Goal: Task Accomplishment & Management: Use online tool/utility

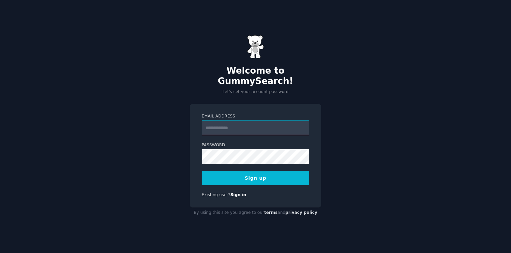
click at [230, 125] on input "Email Address" at bounding box center [256, 127] width 108 height 15
type input "**********"
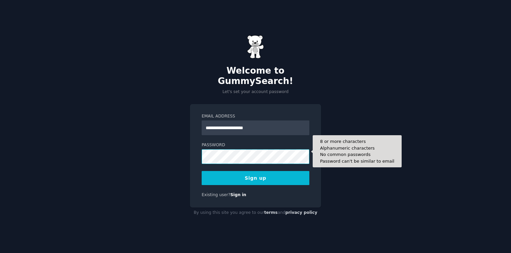
click at [202, 171] on button "Sign up" at bounding box center [256, 178] width 108 height 14
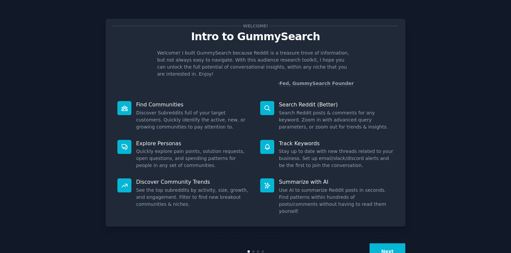
click at [384, 243] on button "Next" at bounding box center [388, 251] width 36 height 16
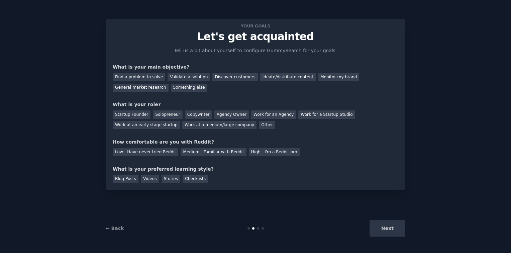
click at [385, 228] on div "Next" at bounding box center [356, 228] width 100 height 16
click at [249, 154] on div "High - I'm a Reddit pro" at bounding box center [274, 152] width 51 height 8
click at [196, 149] on div "Medium - Familiar with Reddit" at bounding box center [214, 152] width 66 height 8
click at [127, 181] on div "Blog Posts" at bounding box center [126, 179] width 26 height 8
click at [136, 114] on div "Startup Founder" at bounding box center [132, 114] width 38 height 8
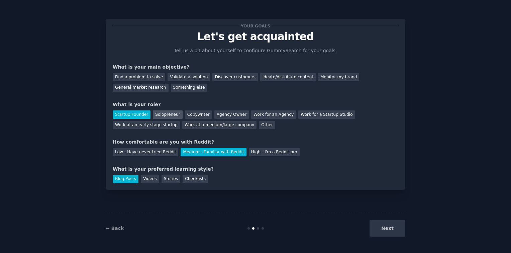
click at [154, 117] on div "Solopreneur" at bounding box center [167, 114] width 29 height 8
click at [122, 108] on div "What is your role?" at bounding box center [256, 104] width 286 height 7
click at [126, 110] on div "Startup Founder" at bounding box center [132, 114] width 38 height 8
click at [212, 80] on div "Discover customers" at bounding box center [234, 77] width 45 height 8
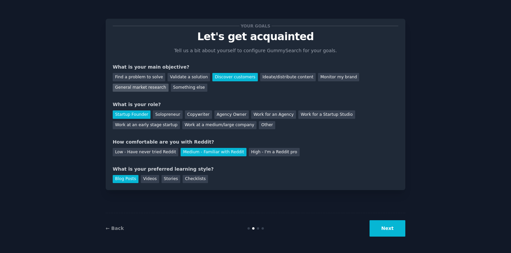
click at [169, 84] on div "General market research" at bounding box center [141, 88] width 56 height 8
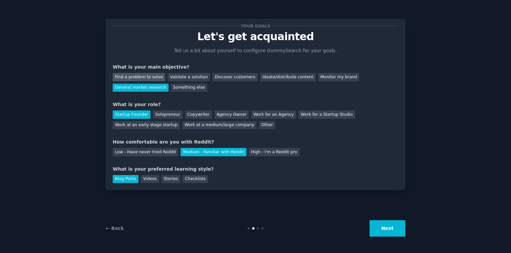
click at [146, 78] on div "Find a problem to solve" at bounding box center [139, 77] width 53 height 8
click at [169, 84] on div "General market research" at bounding box center [141, 88] width 56 height 8
click at [396, 241] on div "← Back Next" at bounding box center [256, 228] width 300 height 31
click at [390, 228] on button "Next" at bounding box center [388, 228] width 36 height 16
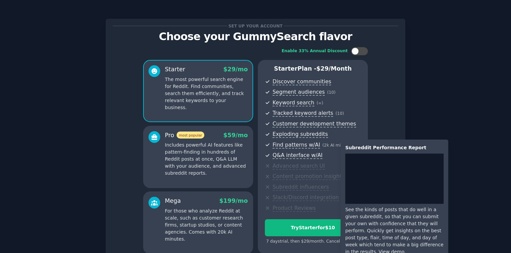
scroll to position [64, 0]
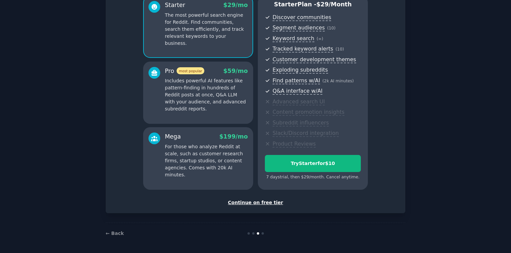
click at [267, 201] on div "Continue on free tier" at bounding box center [256, 202] width 286 height 7
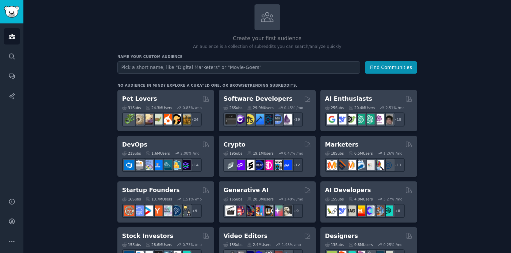
scroll to position [67, 0]
